Goal: Participate in discussion

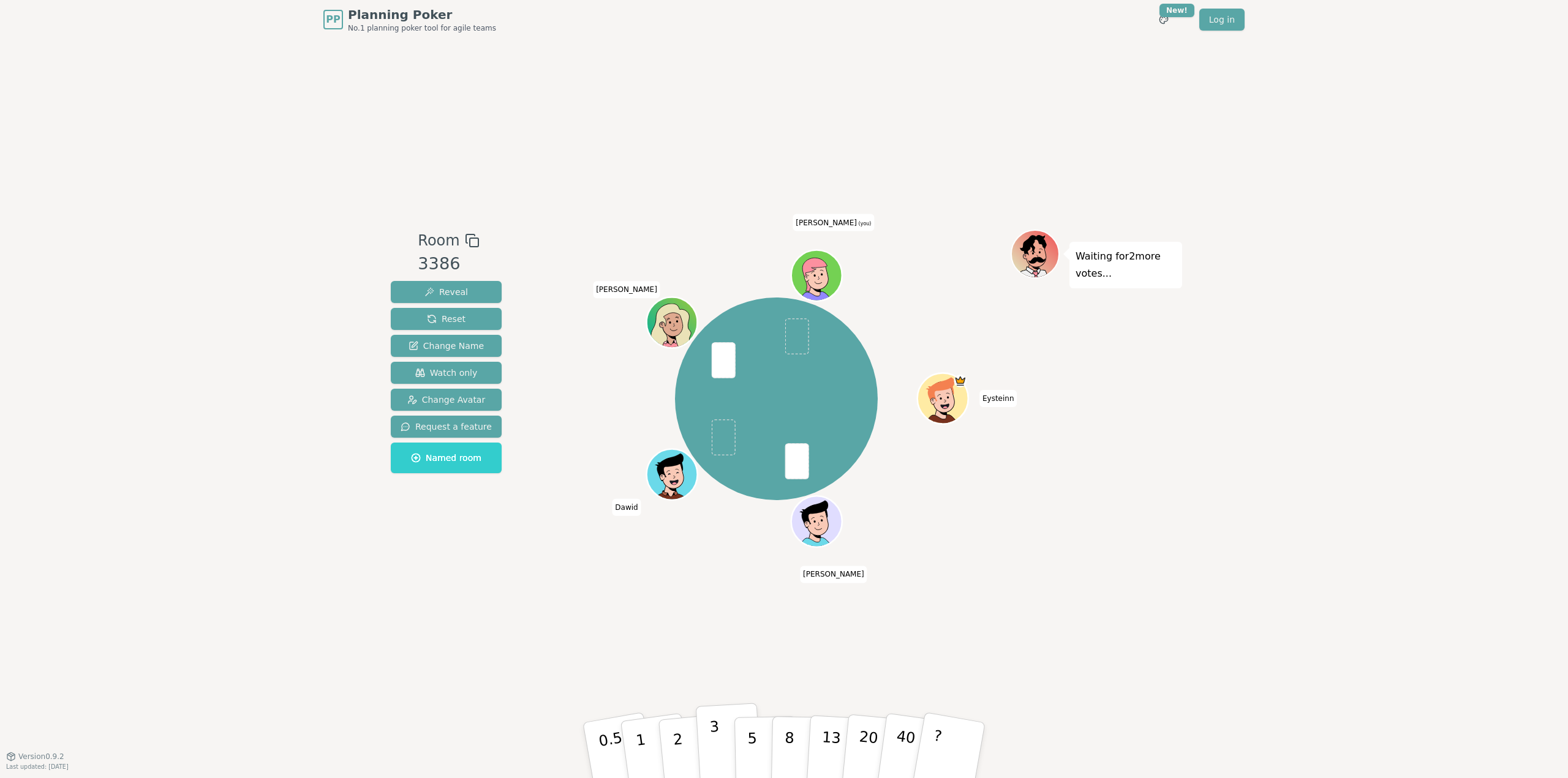
click at [709, 738] on button "3" at bounding box center [729, 750] width 67 height 95
click at [695, 691] on button "3" at bounding box center [728, 738] width 67 height 95
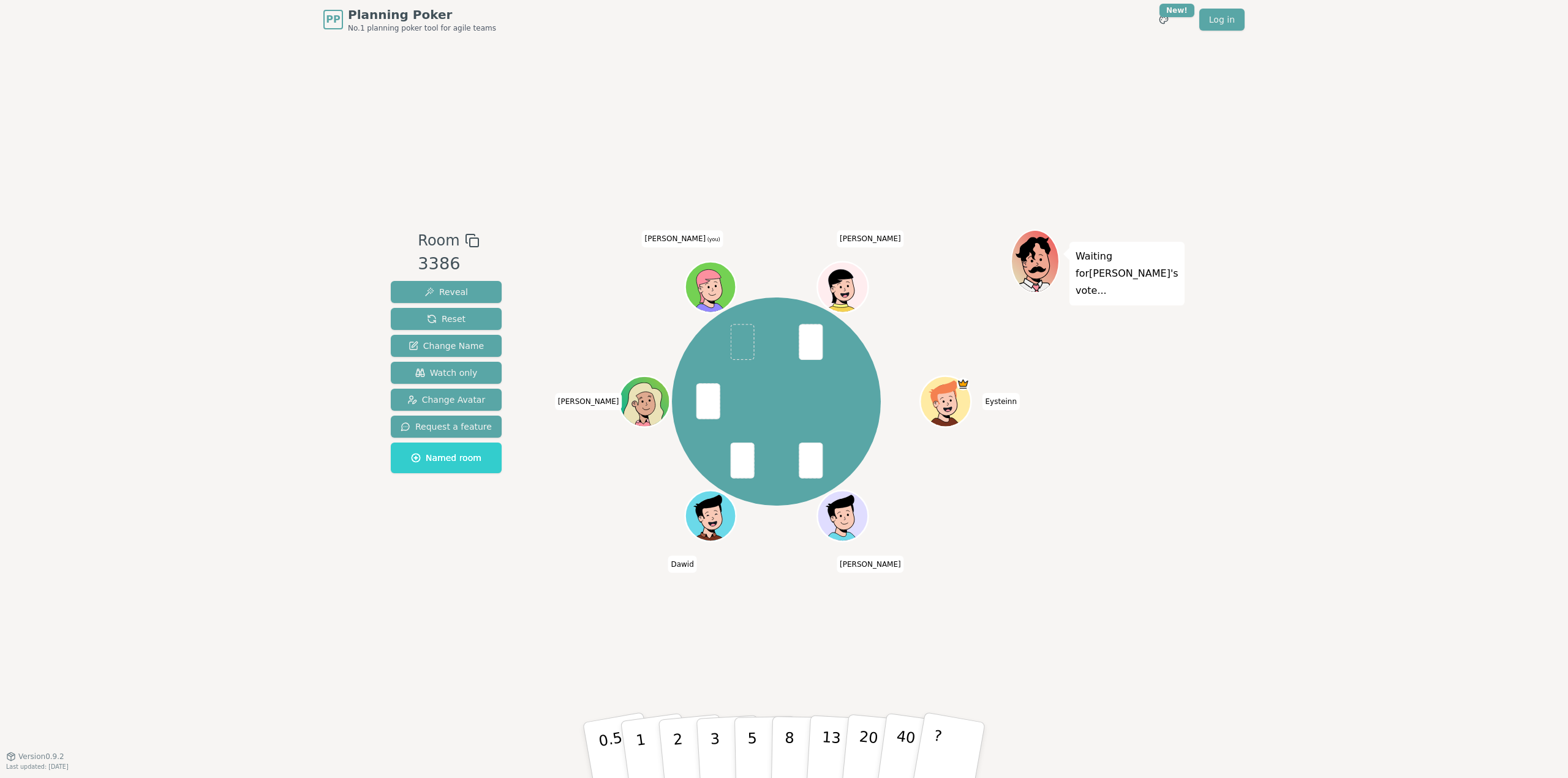
click at [914, 140] on div "Room 3386 Reveal Reset Change Name Watch only Change Avatar Request a feature N…" at bounding box center [784, 397] width 796 height 717
click at [701, 728] on button "3" at bounding box center [729, 750] width 67 height 95
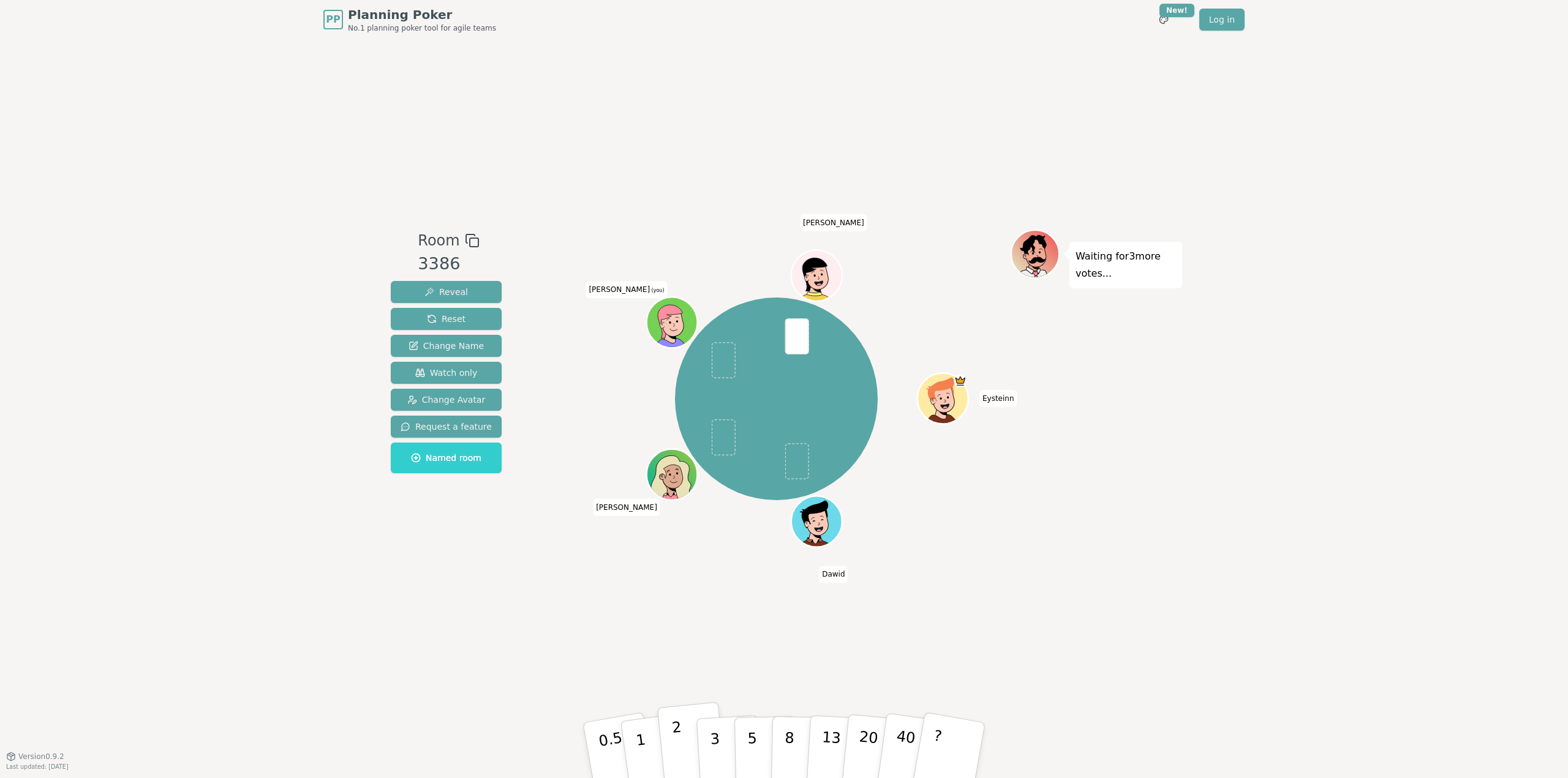
click at [679, 753] on p "2" at bounding box center [679, 752] width 16 height 67
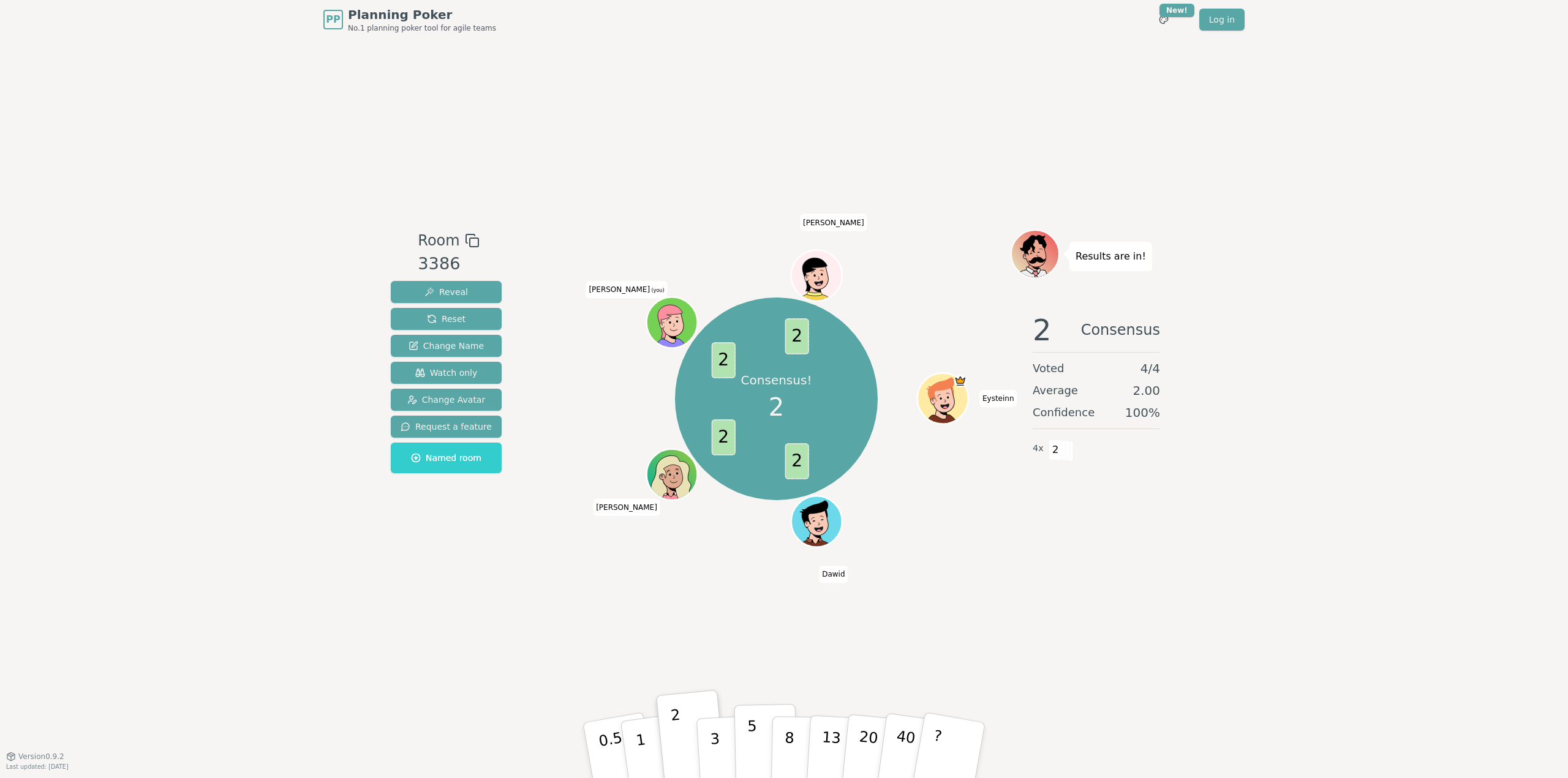
click at [748, 736] on p "5" at bounding box center [752, 750] width 11 height 66
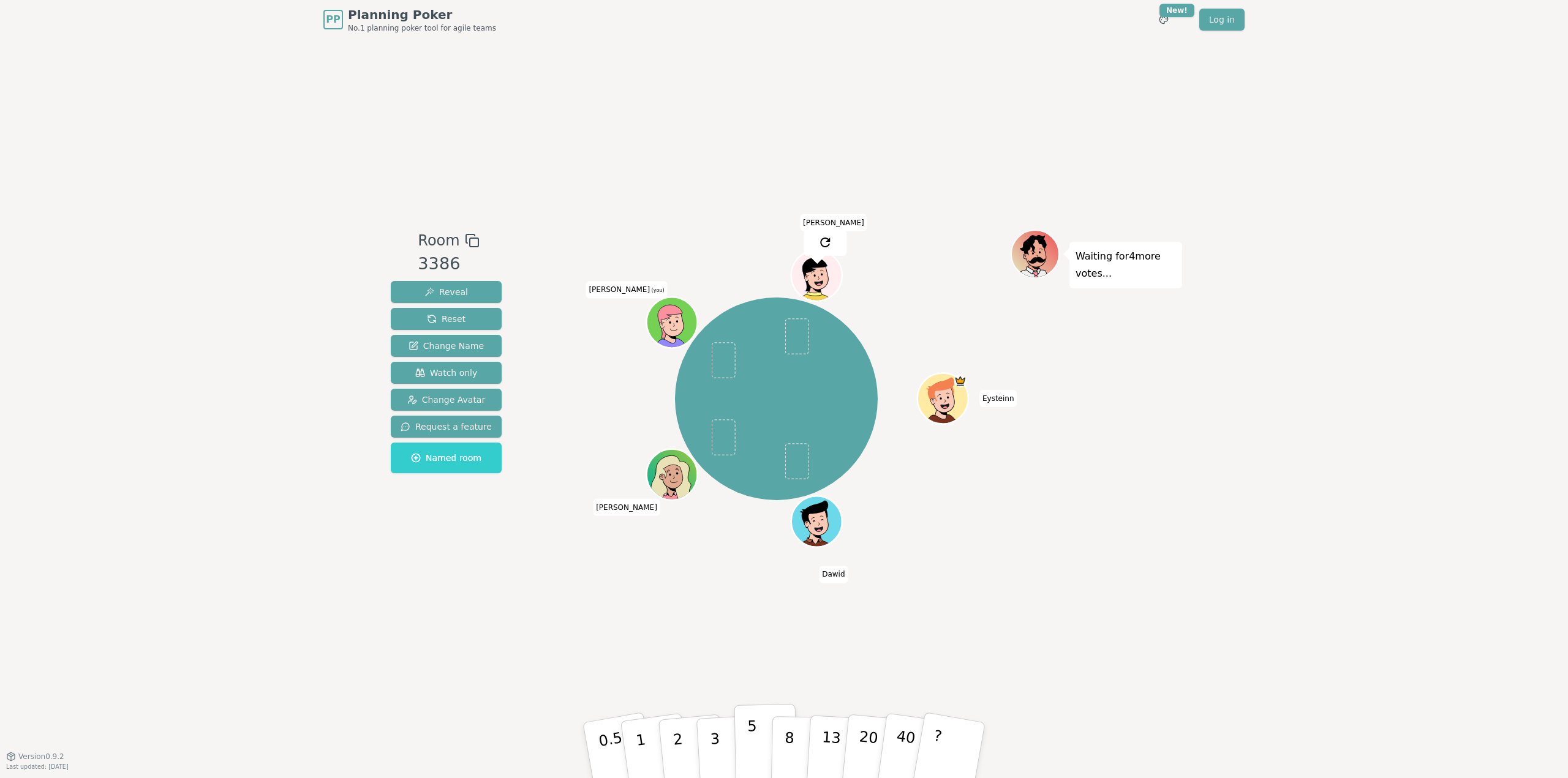
click at [748, 744] on p "5" at bounding box center [752, 750] width 11 height 66
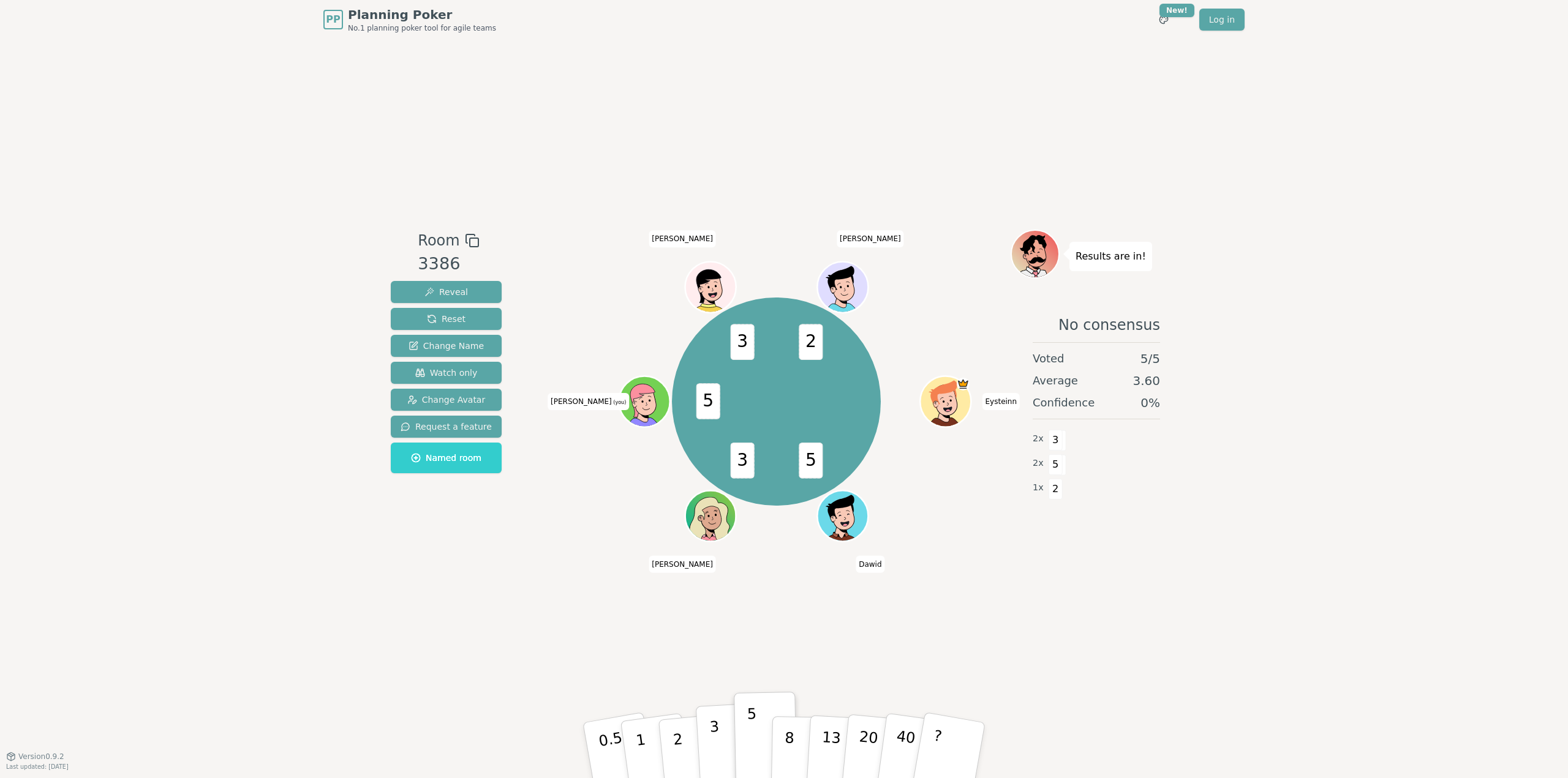
click at [720, 733] on button "3" at bounding box center [729, 750] width 67 height 95
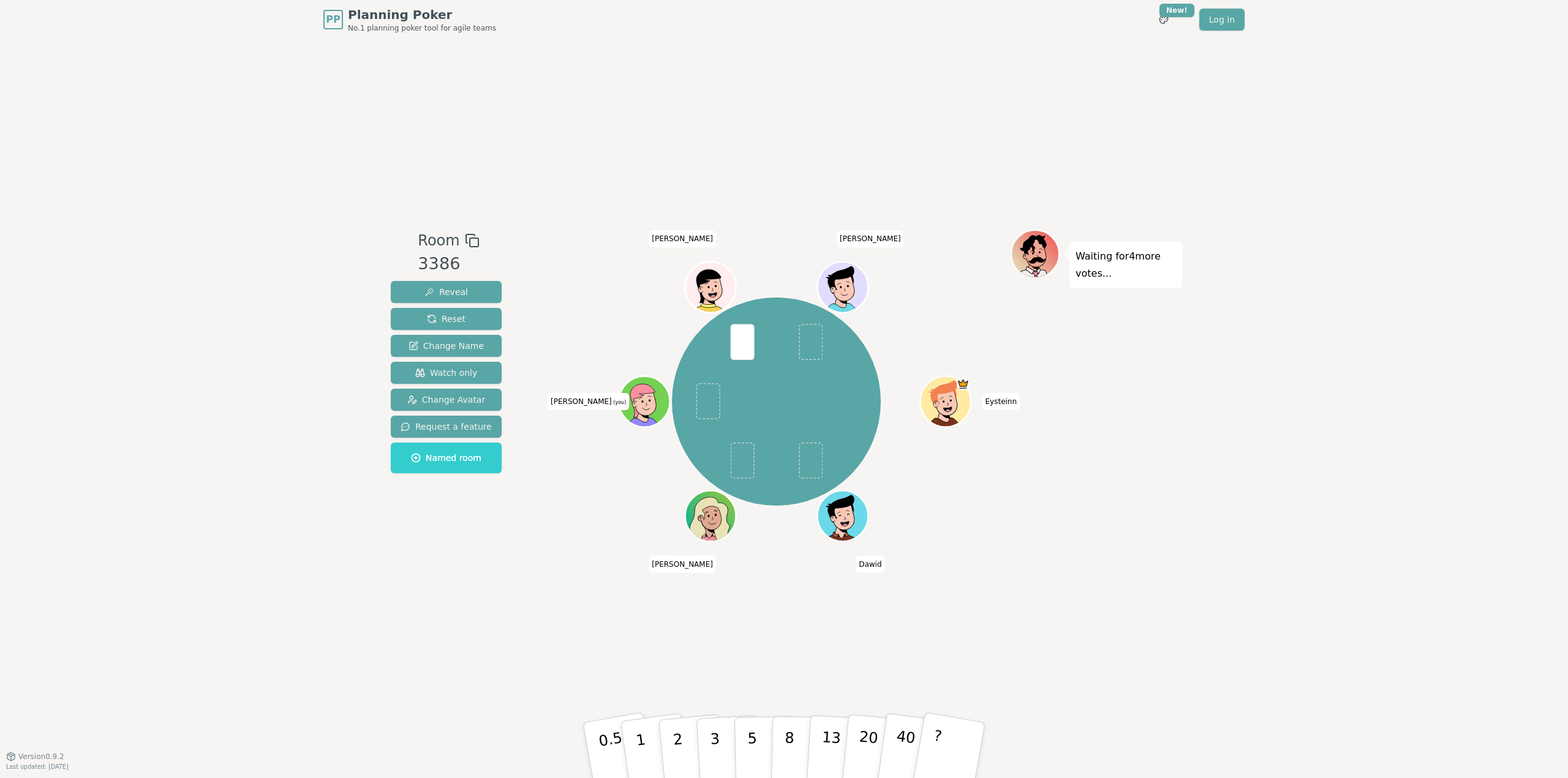
click at [804, 56] on div "Room 3386 Reveal Reset Change Name Watch only Change Avatar Request a feature N…" at bounding box center [784, 397] width 796 height 717
click at [746, 727] on button "5" at bounding box center [766, 750] width 63 height 93
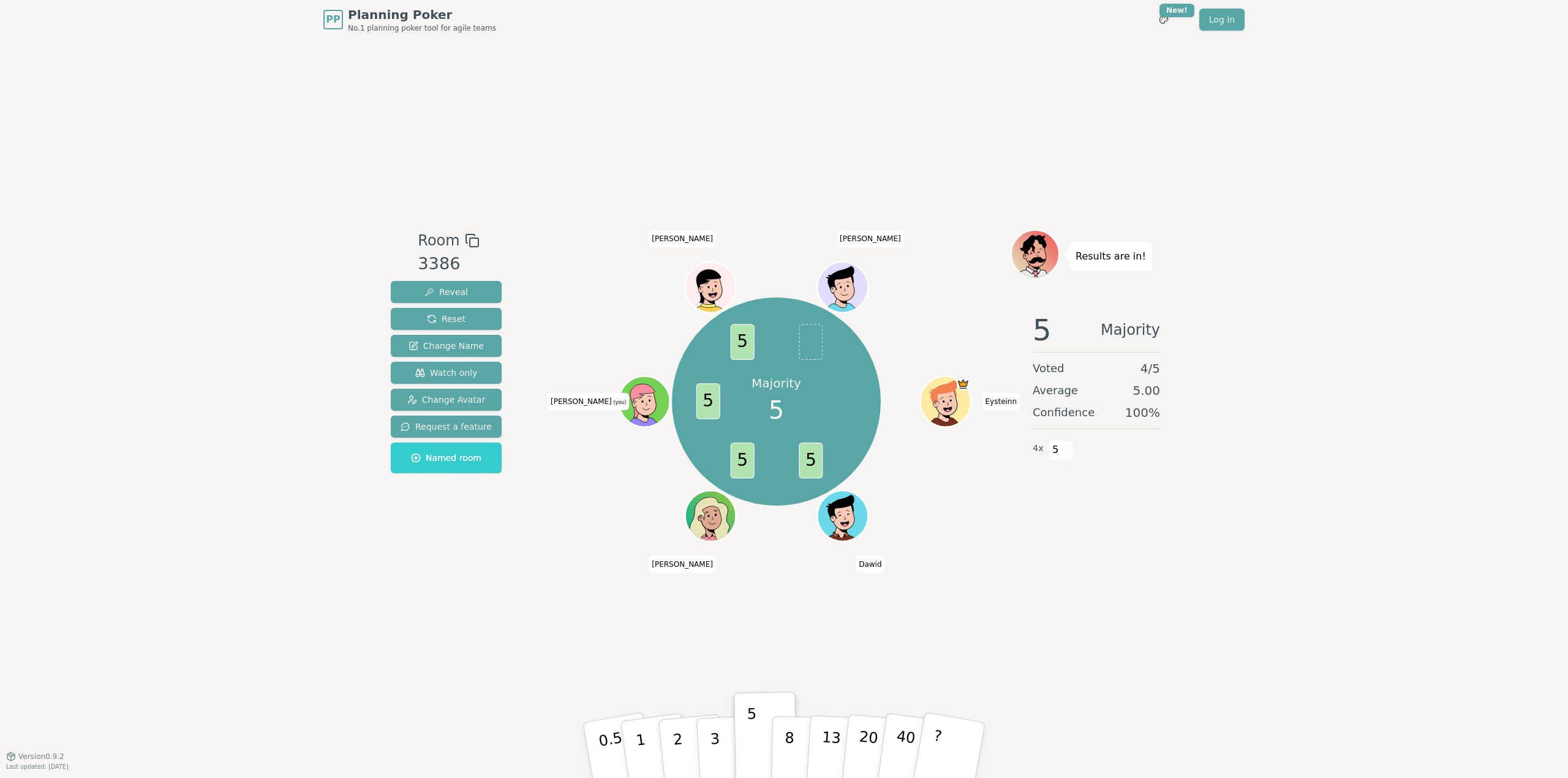
click at [586, 70] on div "Room 3386 Reveal Reset Change Name Watch only Change Avatar Request a feature N…" at bounding box center [784, 397] width 796 height 717
